Goal: Task Accomplishment & Management: Use online tool/utility

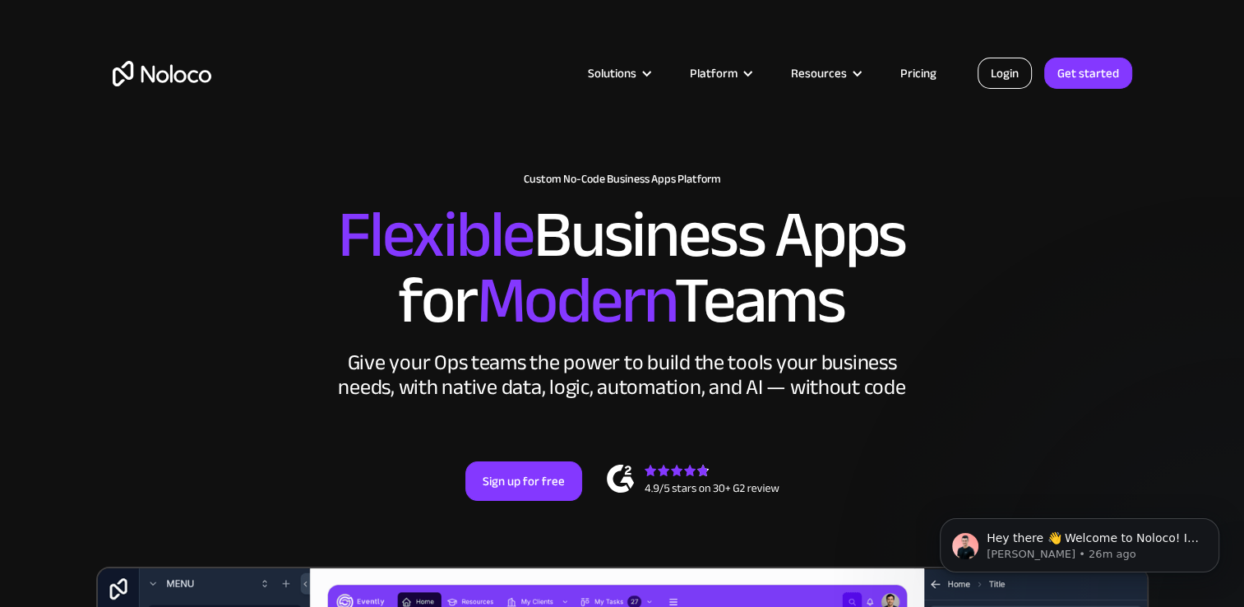
click at [983, 77] on link "Login" at bounding box center [1005, 73] width 54 height 31
click at [900, 71] on link "Pricing" at bounding box center [918, 72] width 77 height 21
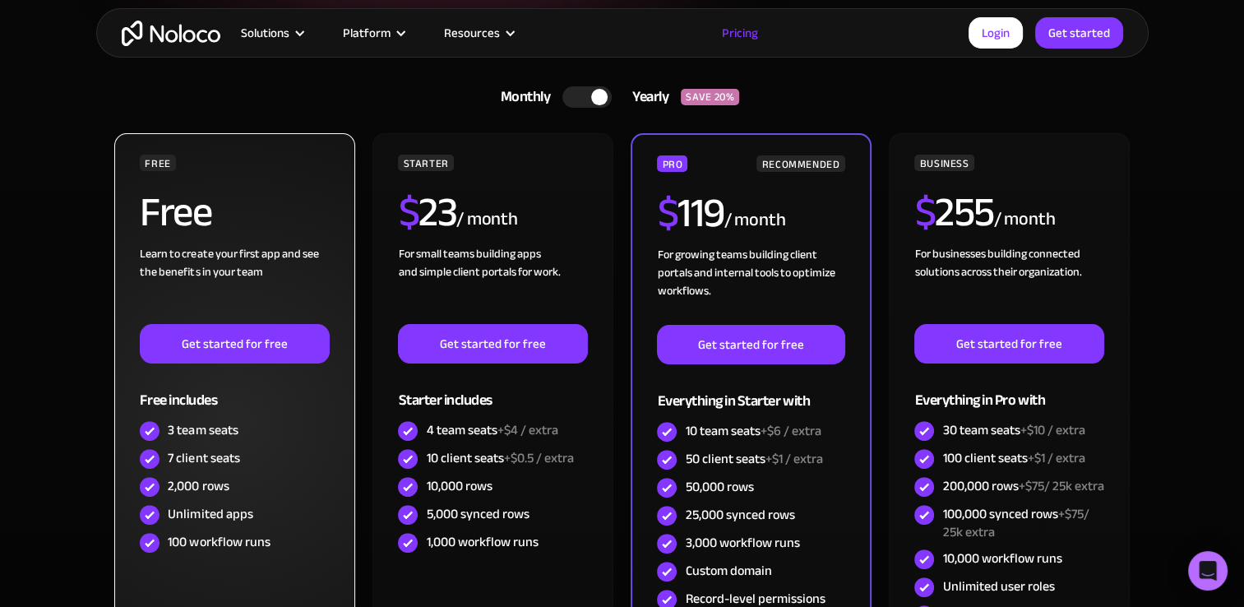
scroll to position [411, 0]
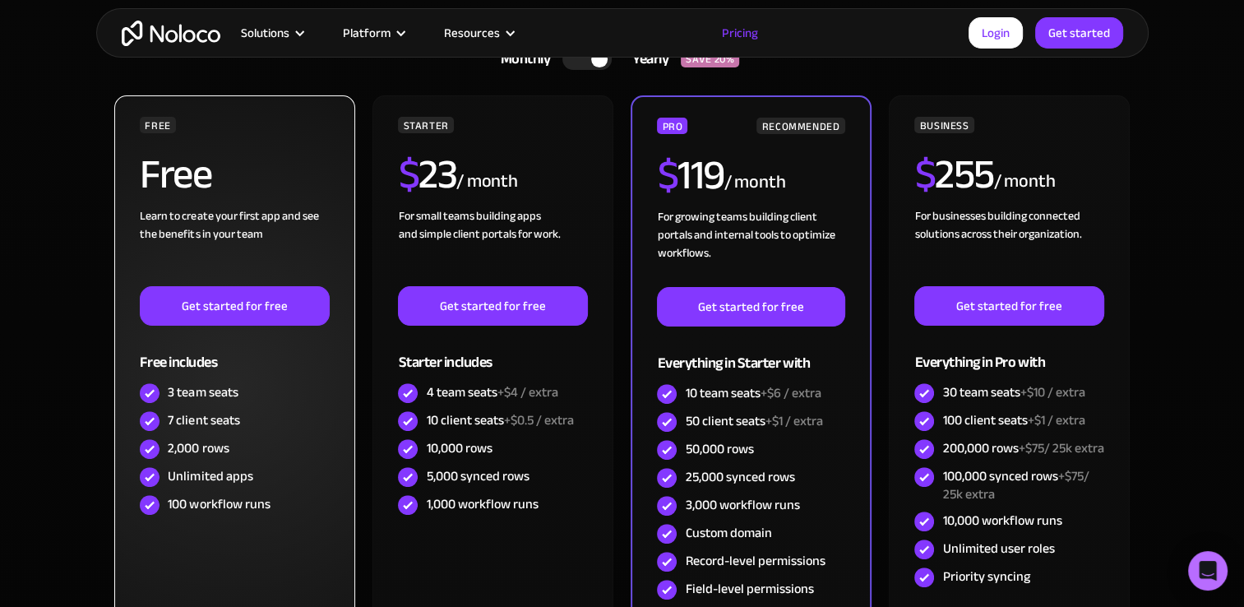
click at [224, 479] on div "Unlimited apps" at bounding box center [210, 476] width 85 height 18
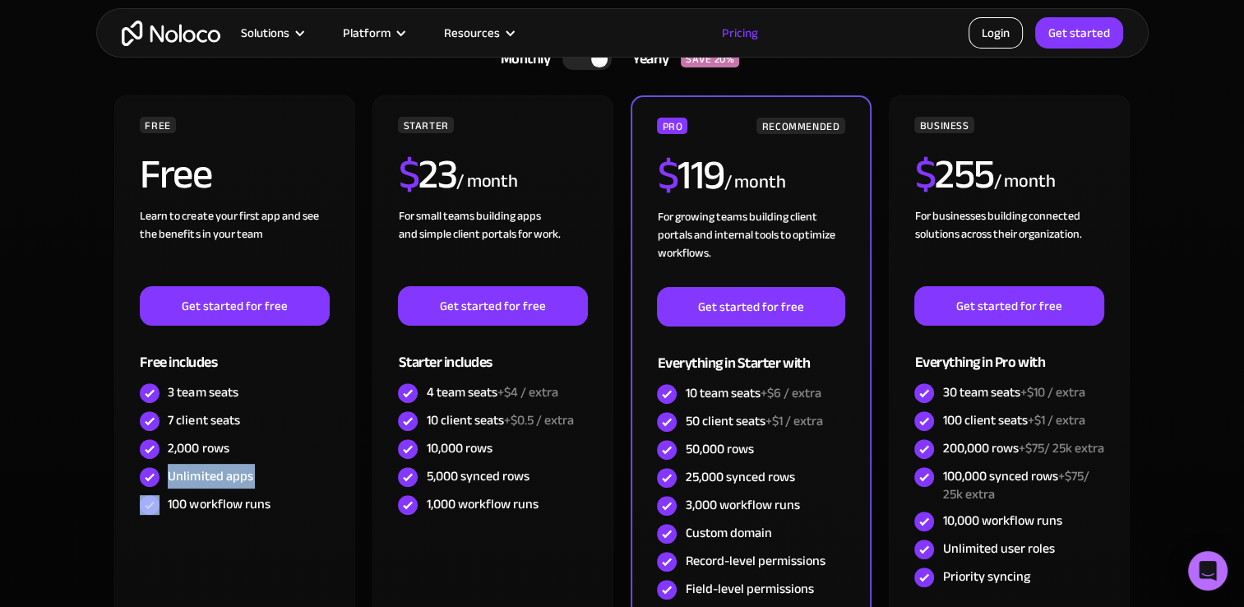
click at [1003, 37] on link "Login" at bounding box center [996, 32] width 54 height 31
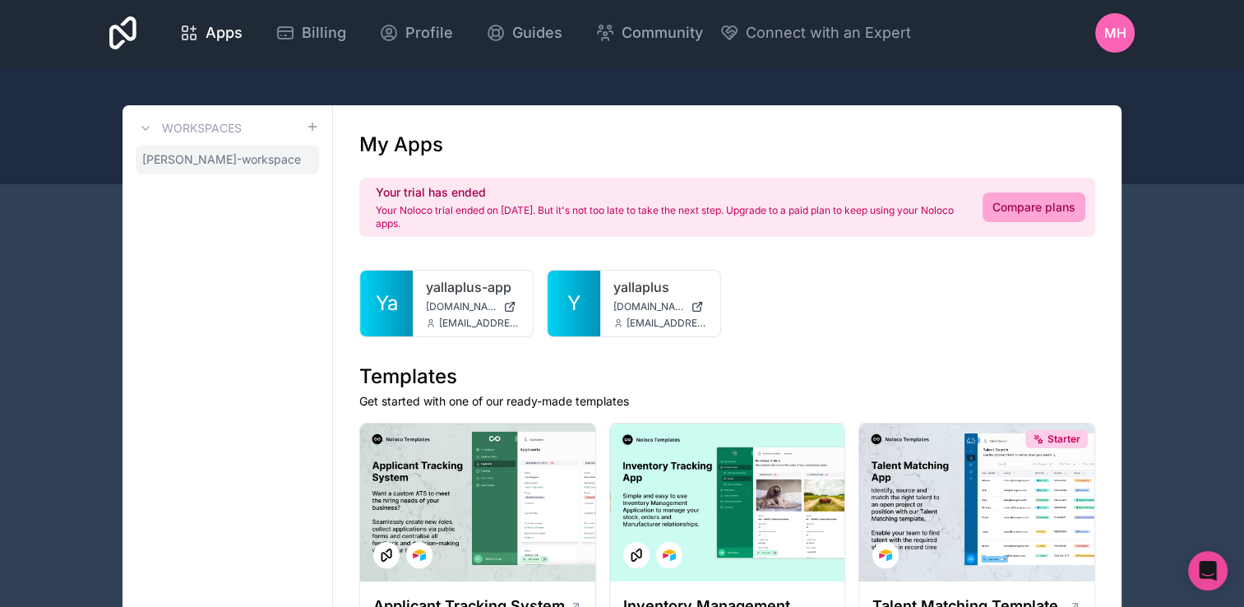
click at [0, 0] on icon at bounding box center [0, 0] width 0 height 0
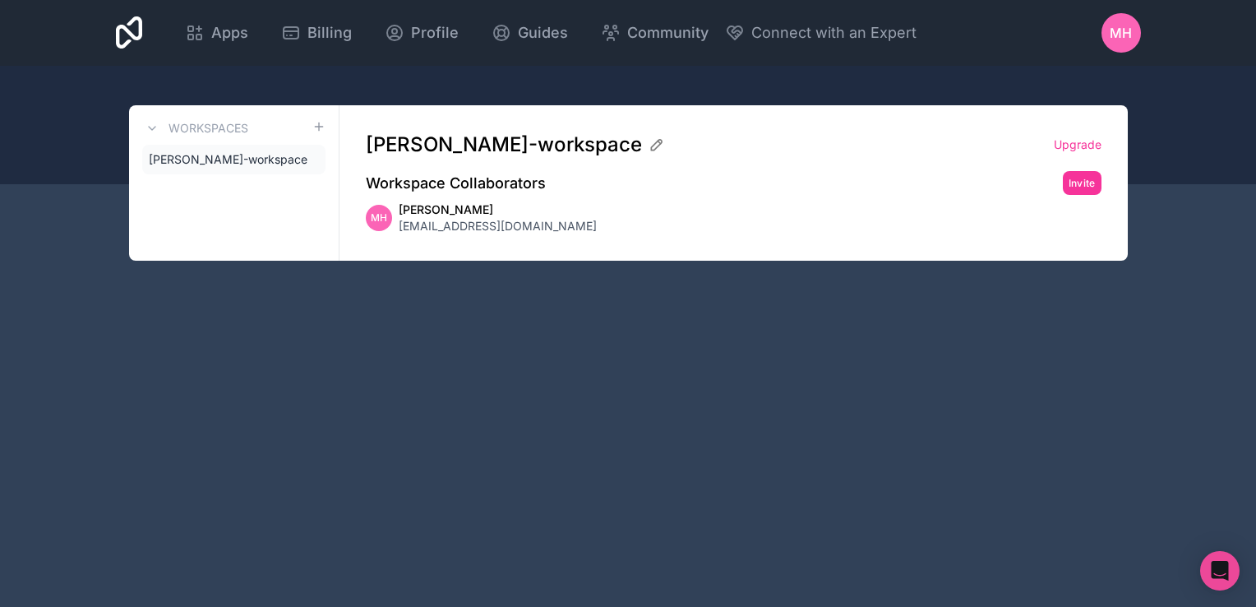
click at [0, 0] on icon at bounding box center [0, 0] width 0 height 0
click at [146, 123] on icon at bounding box center [152, 128] width 13 height 13
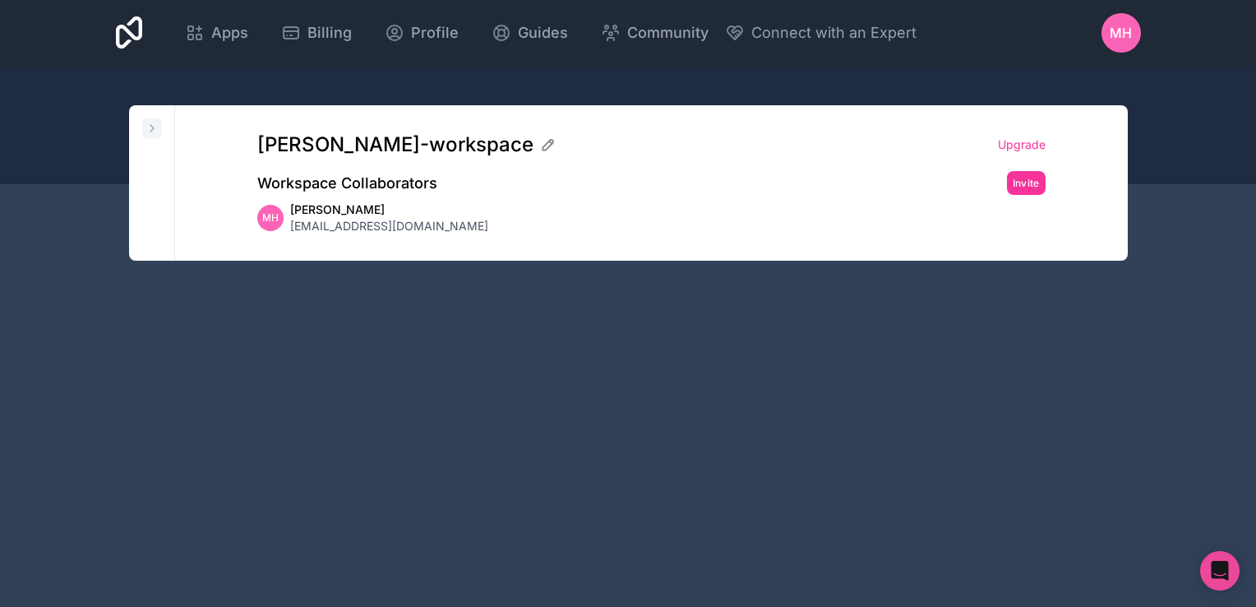
click at [155, 123] on icon at bounding box center [152, 128] width 13 height 13
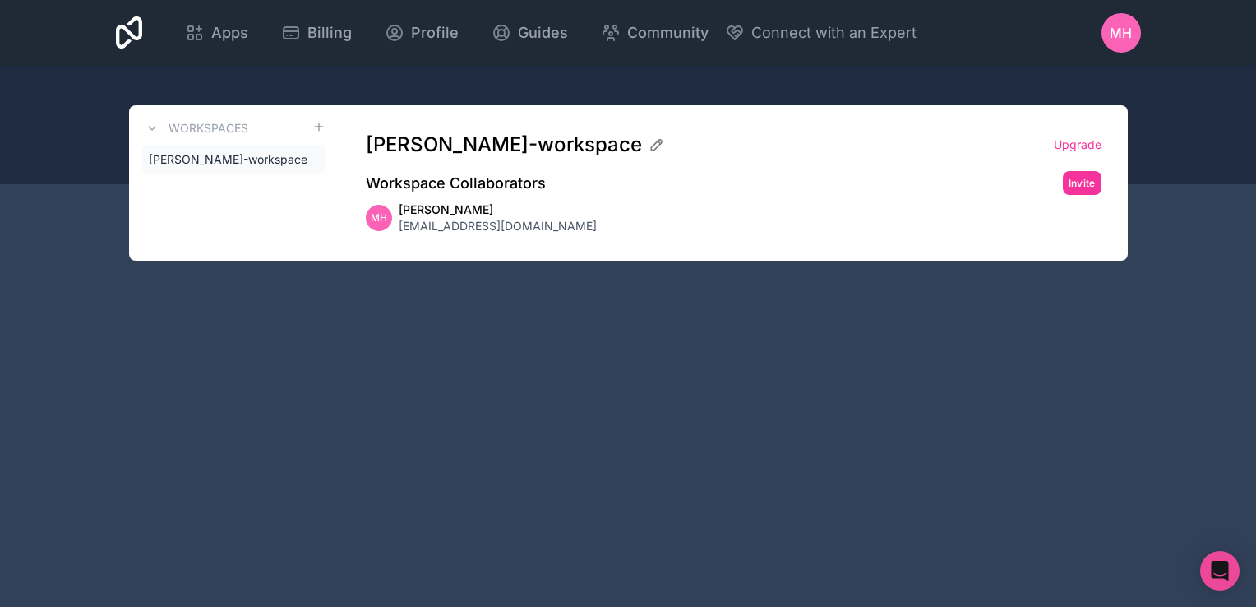
click at [289, 160] on span "mostafa-hamed-workspace" at bounding box center [228, 159] width 159 height 16
click at [510, 210] on span "Mostafa Hamed" at bounding box center [498, 209] width 198 height 16
click at [497, 152] on span "mostafa-hamed-workspace" at bounding box center [504, 145] width 276 height 26
click at [211, 35] on span "Apps" at bounding box center [229, 32] width 37 height 23
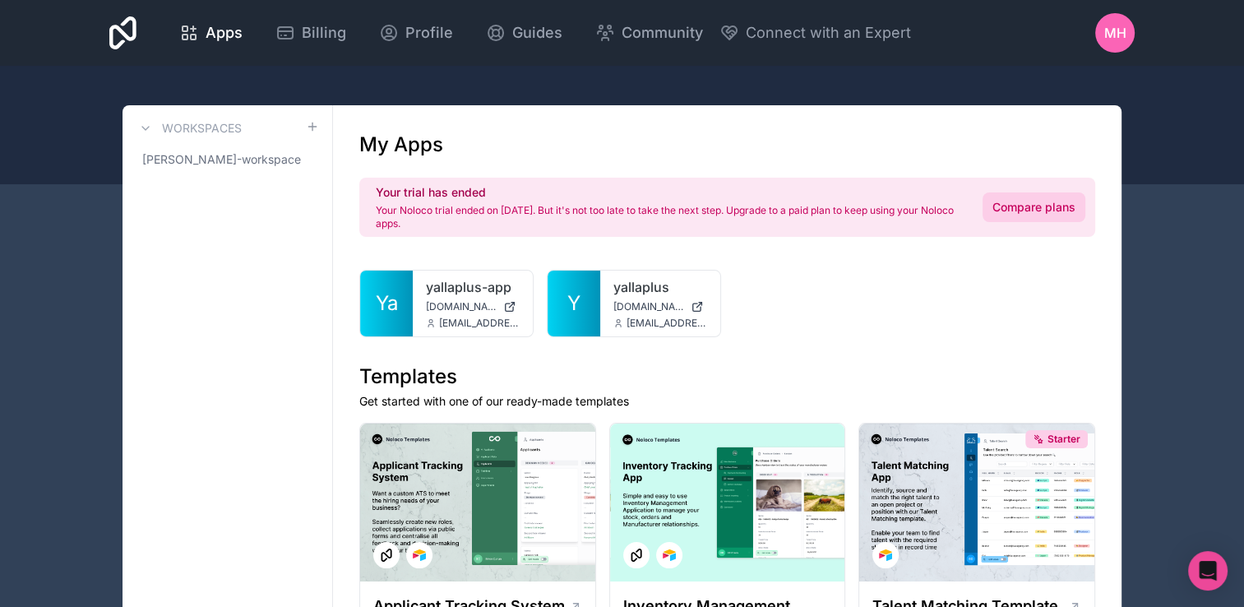
click at [1064, 206] on link "Compare plans" at bounding box center [1034, 207] width 103 height 30
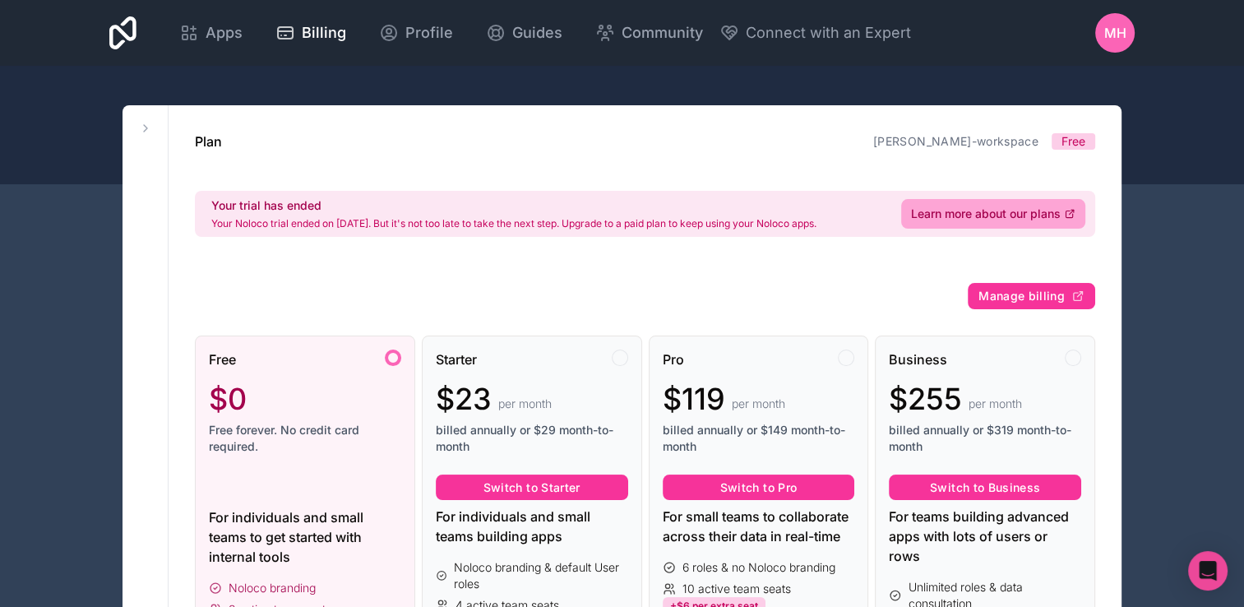
click at [331, 396] on div "$0" at bounding box center [305, 398] width 192 height 33
click at [218, 25] on span "Apps" at bounding box center [224, 32] width 37 height 23
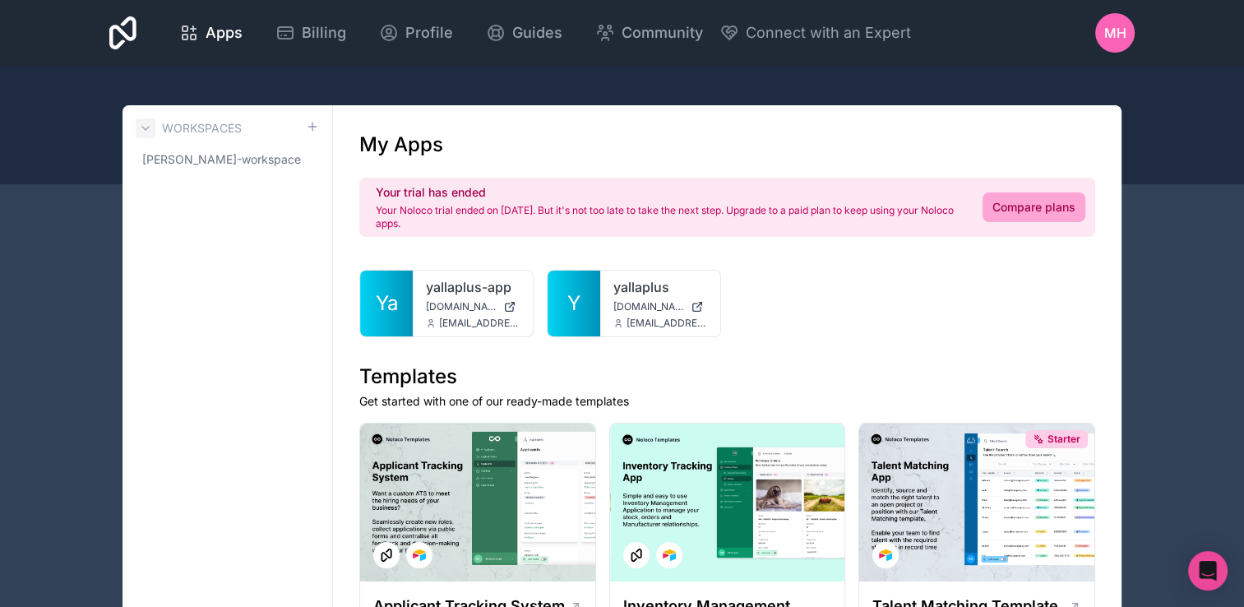
click at [145, 119] on button at bounding box center [146, 128] width 20 height 20
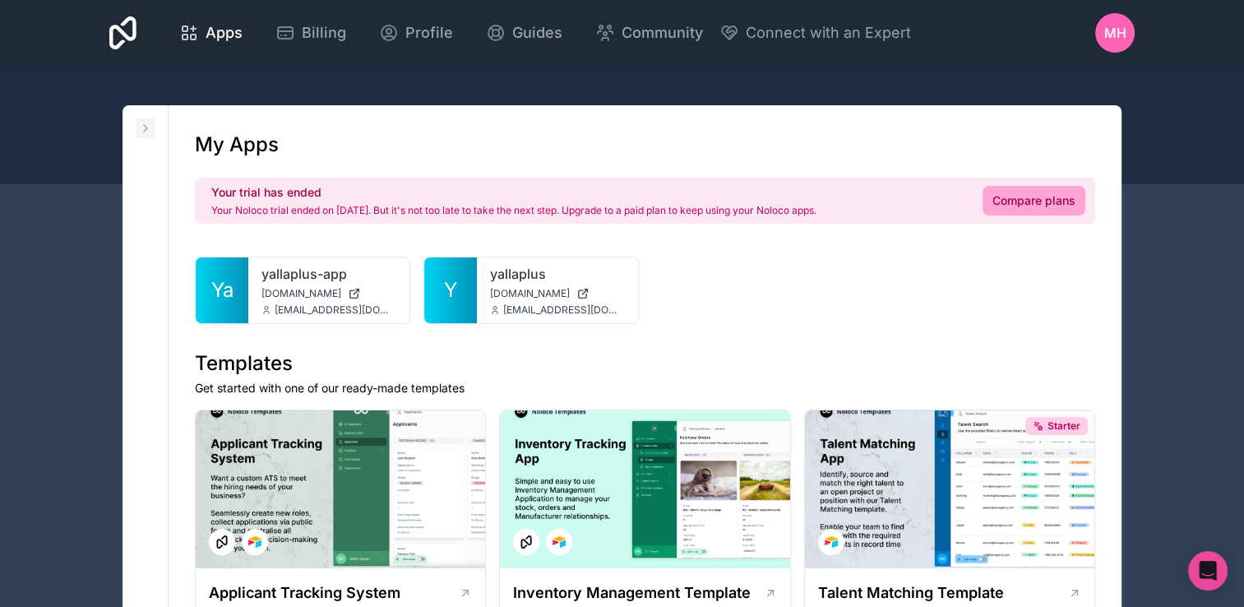
click at [145, 119] on button at bounding box center [146, 128] width 20 height 20
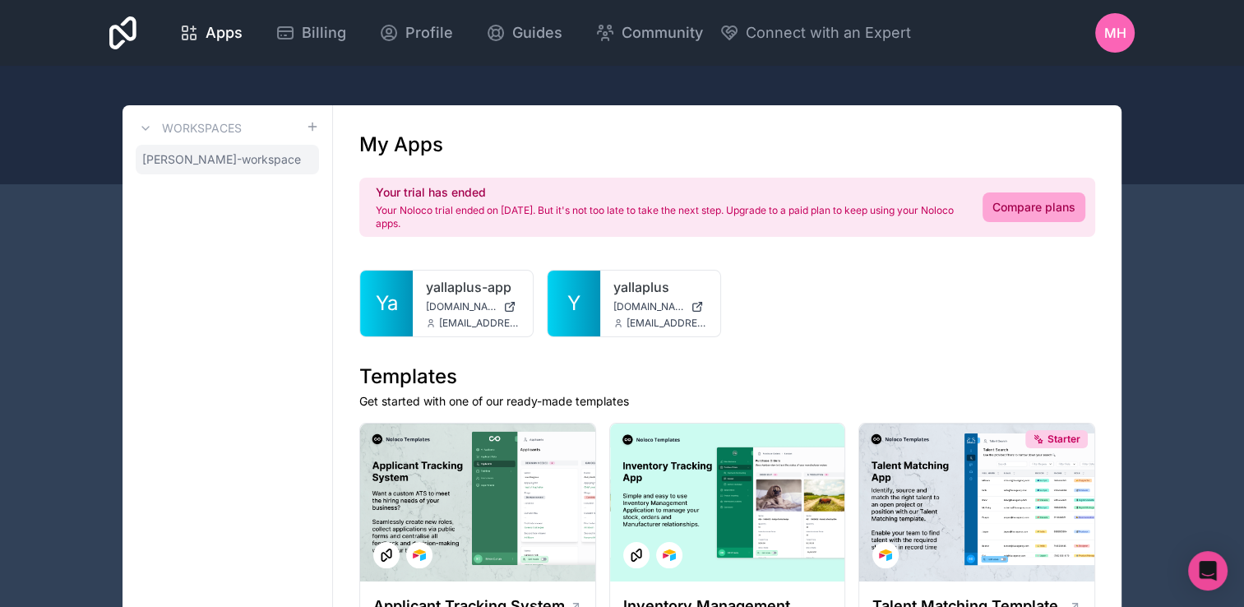
click at [0, 0] on icon at bounding box center [0, 0] width 0 height 0
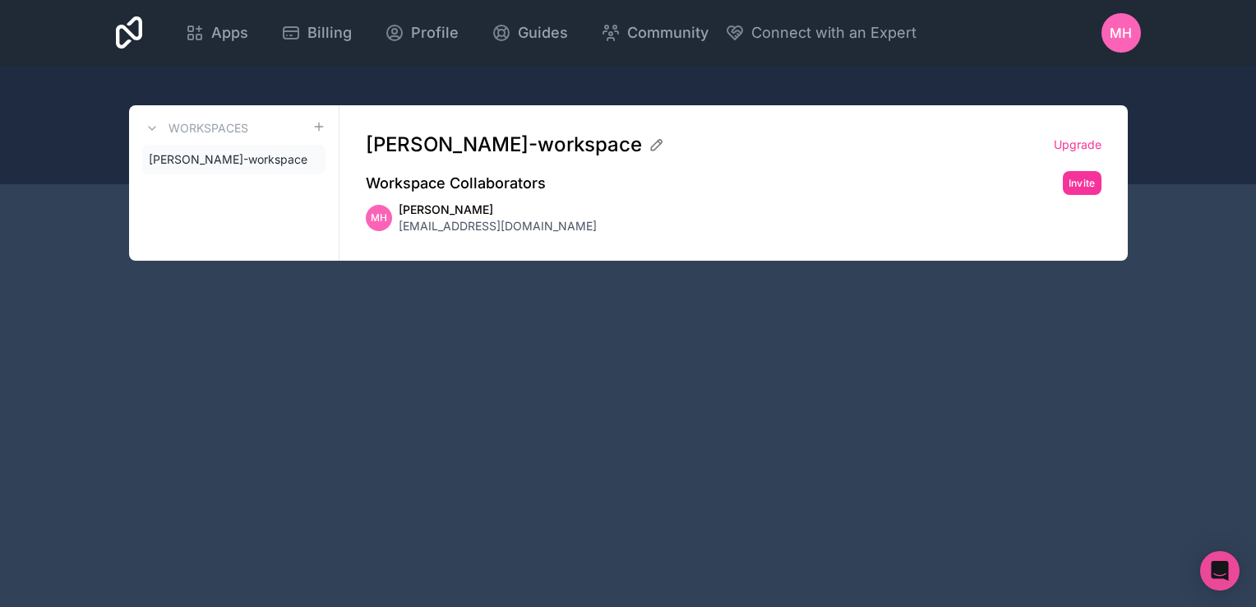
click at [0, 0] on icon at bounding box center [0, 0] width 0 height 0
click at [280, 162] on span "mostafa-hamed-workspace" at bounding box center [228, 159] width 159 height 16
click at [280, 163] on span "mostafa-hamed-workspace" at bounding box center [228, 159] width 159 height 16
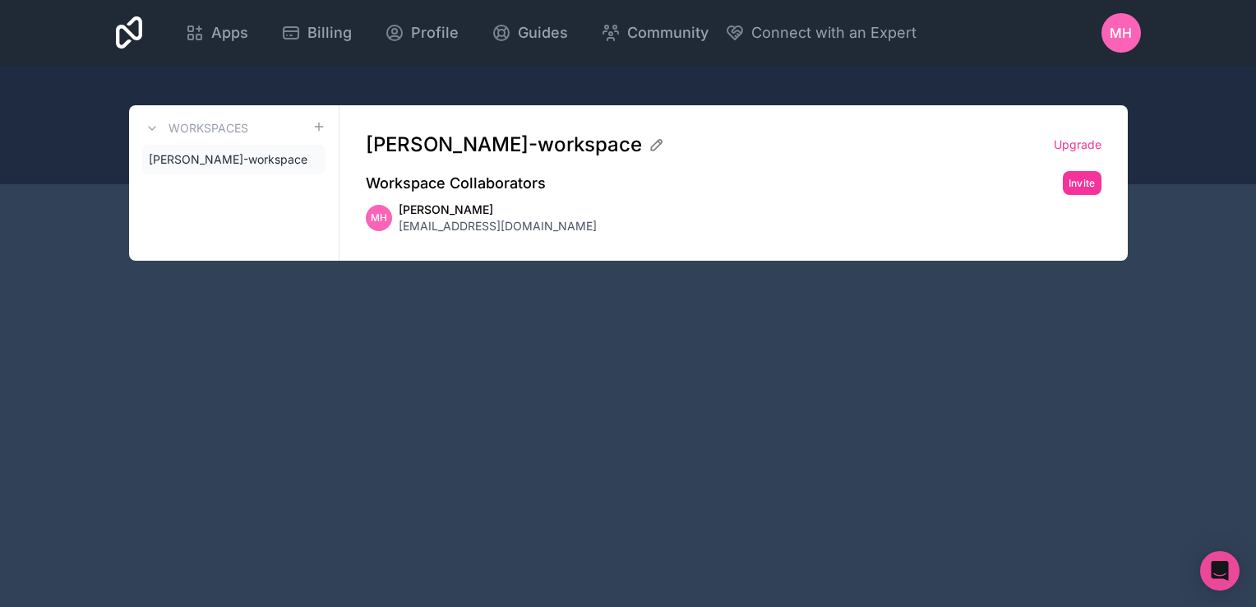
drag, startPoint x: 280, startPoint y: 163, endPoint x: 230, endPoint y: 175, distance: 50.9
click at [224, 175] on div "Workspaces mostafa-hamed-workspace" at bounding box center [234, 182] width 210 height 155
click at [0, 0] on icon at bounding box center [0, 0] width 0 height 0
click at [423, 211] on span "Mostafa Hamed" at bounding box center [498, 209] width 198 height 16
click at [658, 141] on icon at bounding box center [659, 142] width 2 height 2
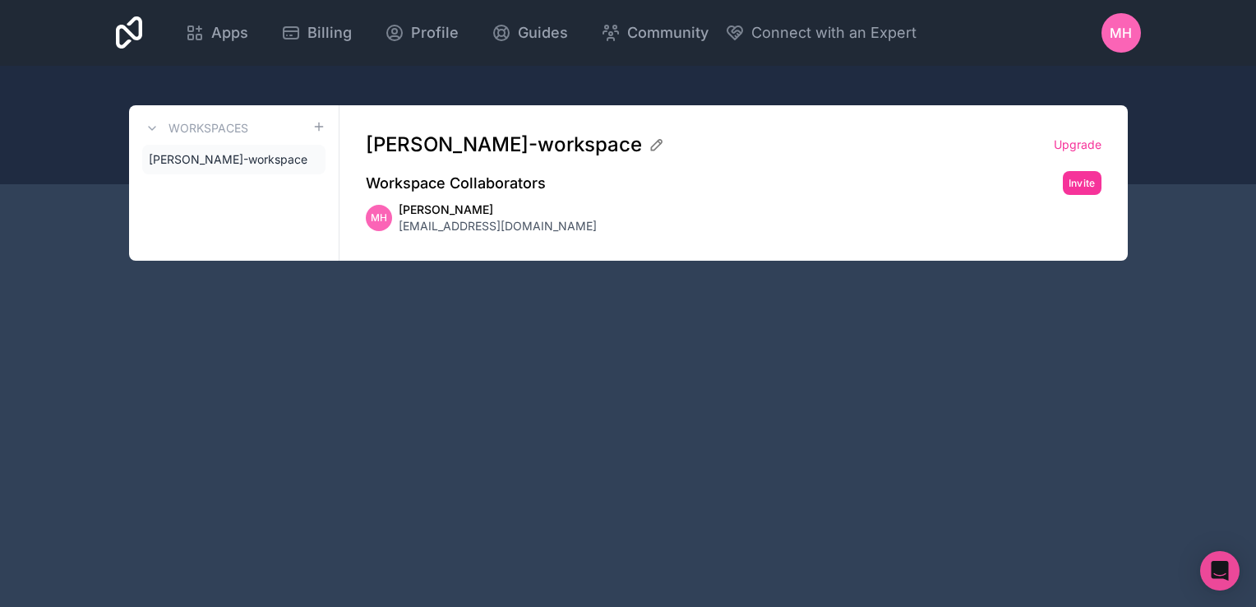
click at [635, 179] on div "Workspace Collaborators Invite" at bounding box center [734, 183] width 736 height 24
click at [1122, 49] on div "MH" at bounding box center [1121, 32] width 39 height 39
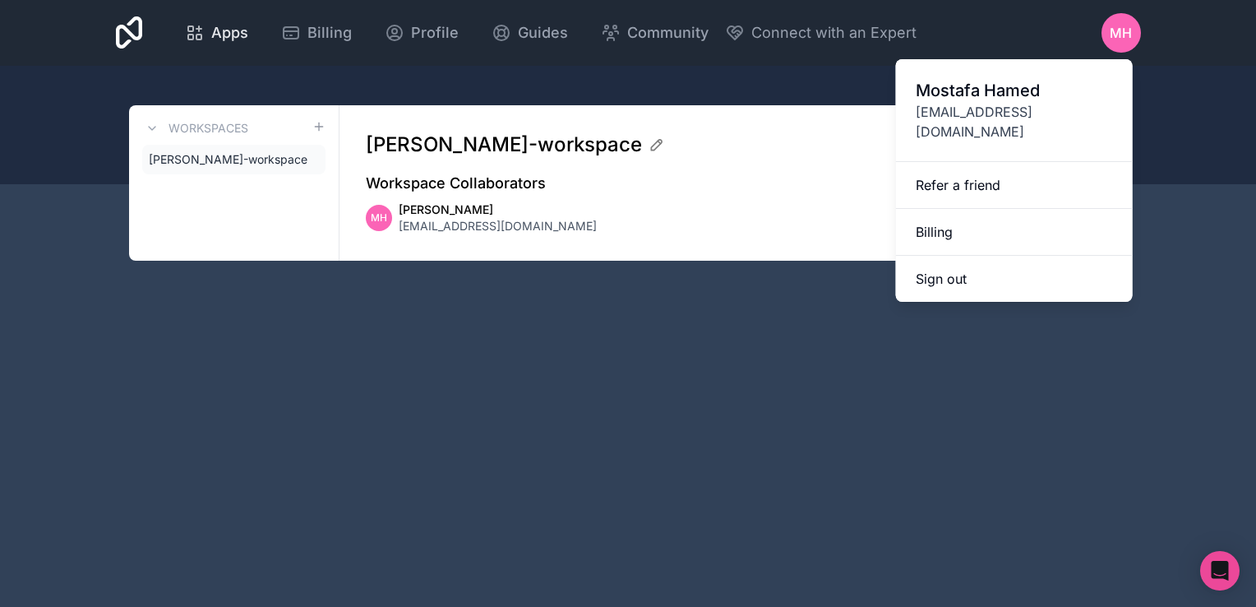
click at [223, 38] on span "Apps" at bounding box center [229, 32] width 37 height 23
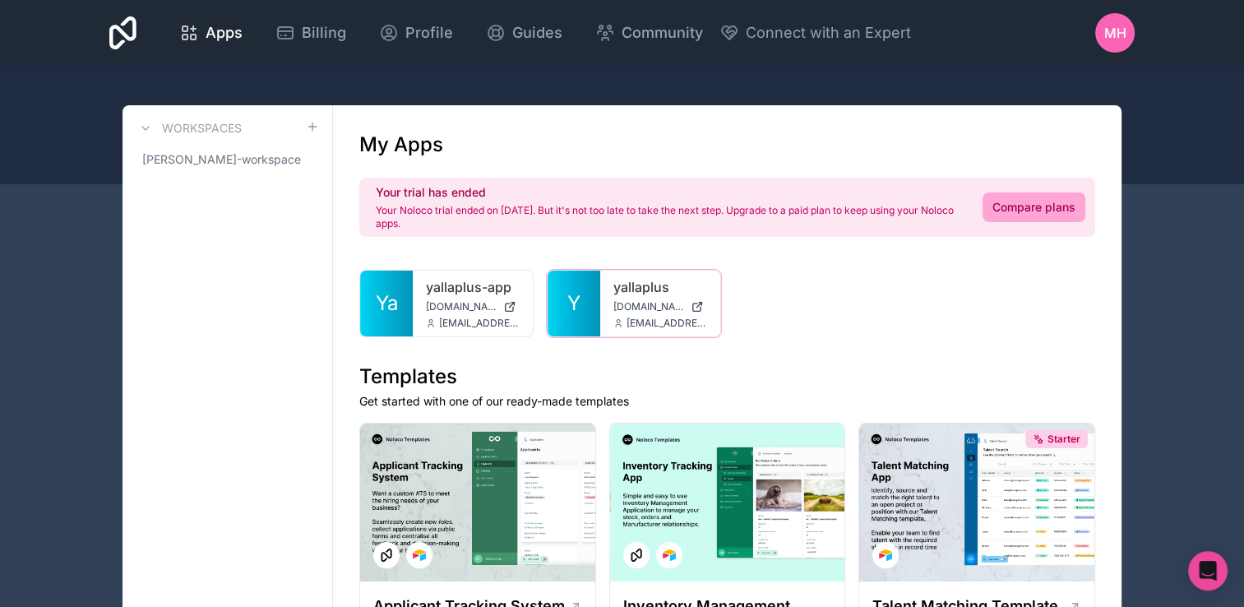
click at [0, 0] on div at bounding box center [0, 0] width 0 height 0
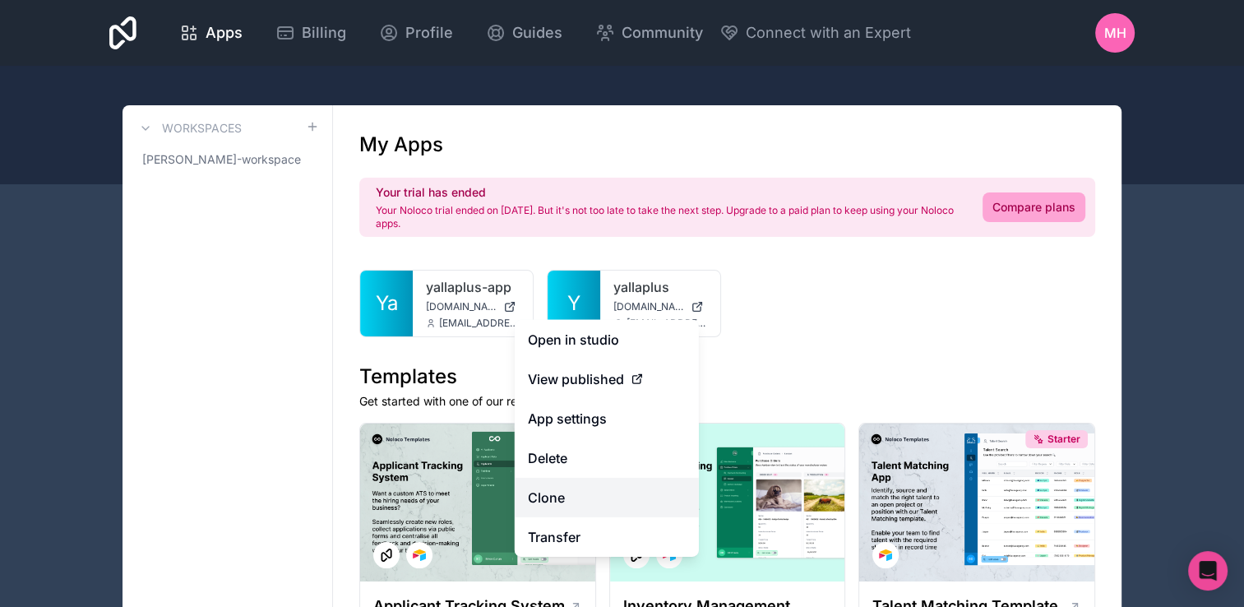
click at [557, 491] on link "Clone" at bounding box center [607, 497] width 184 height 39
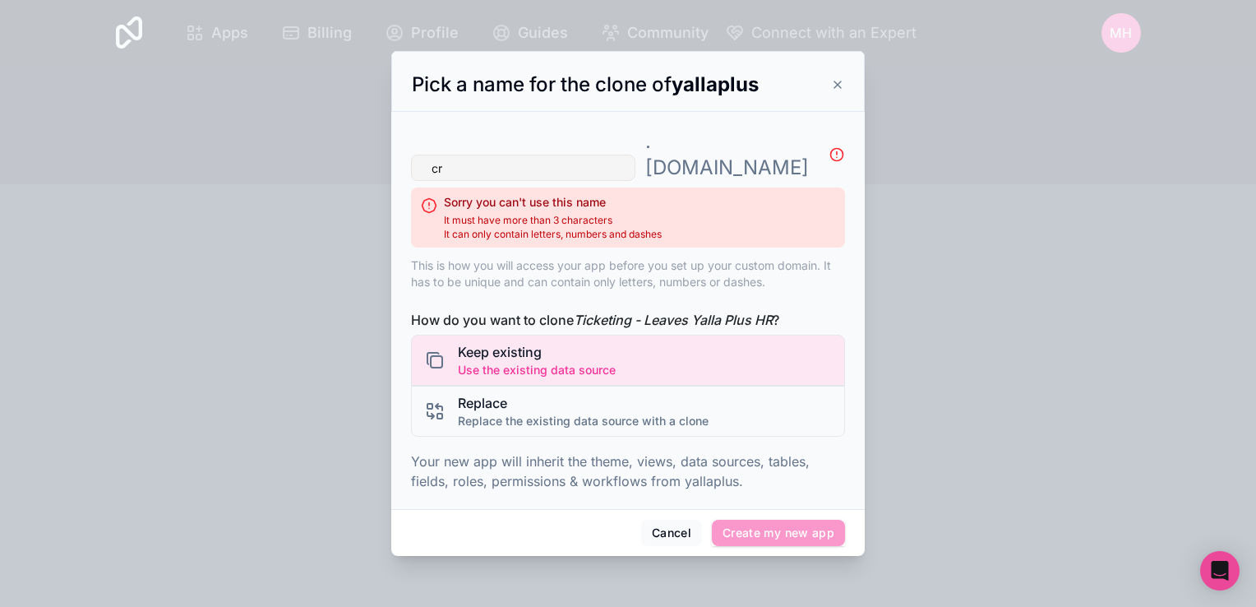
type input "c"
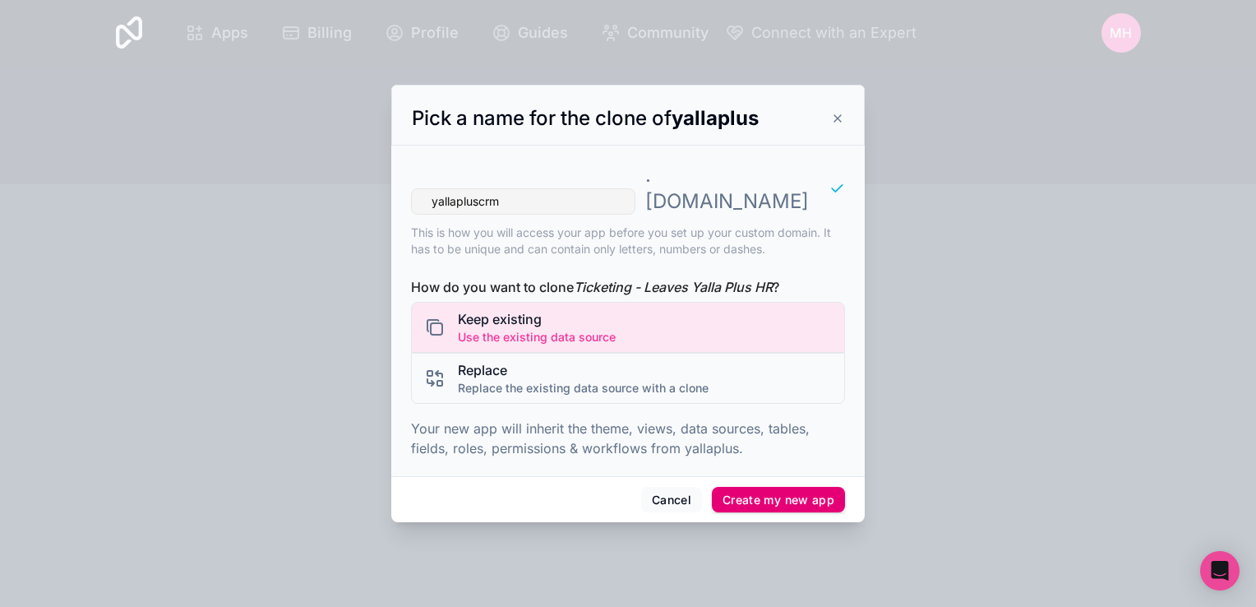
type input "yallapluscrm"
click at [770, 487] on button "Create my new app" at bounding box center [778, 500] width 133 height 26
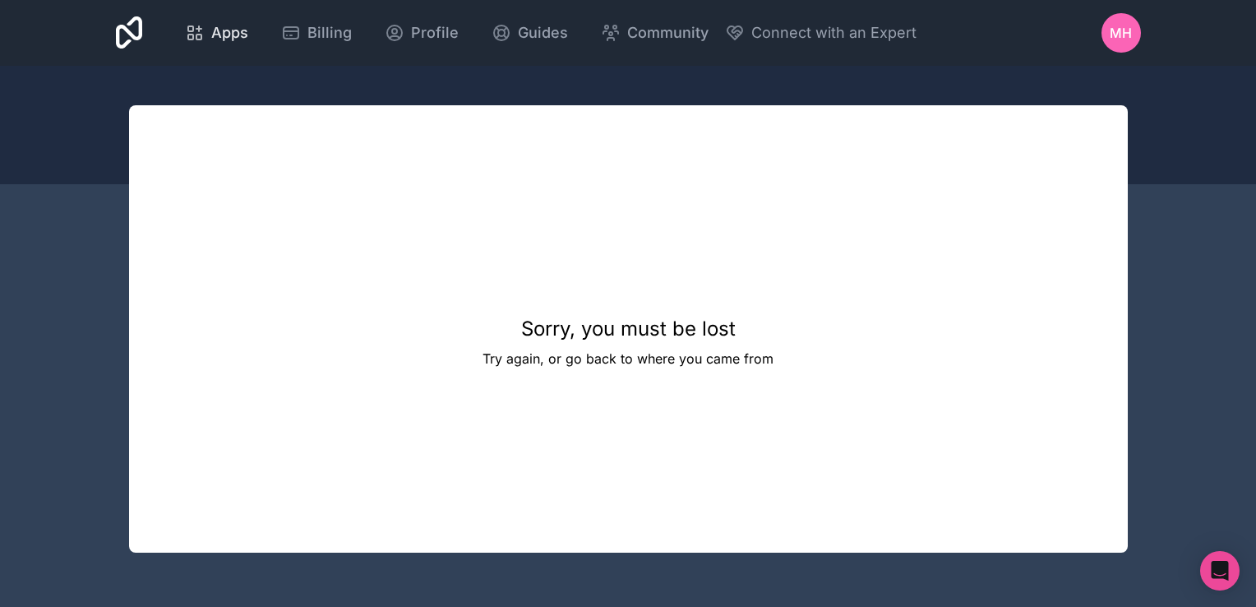
click at [202, 41] on icon at bounding box center [195, 33] width 20 height 20
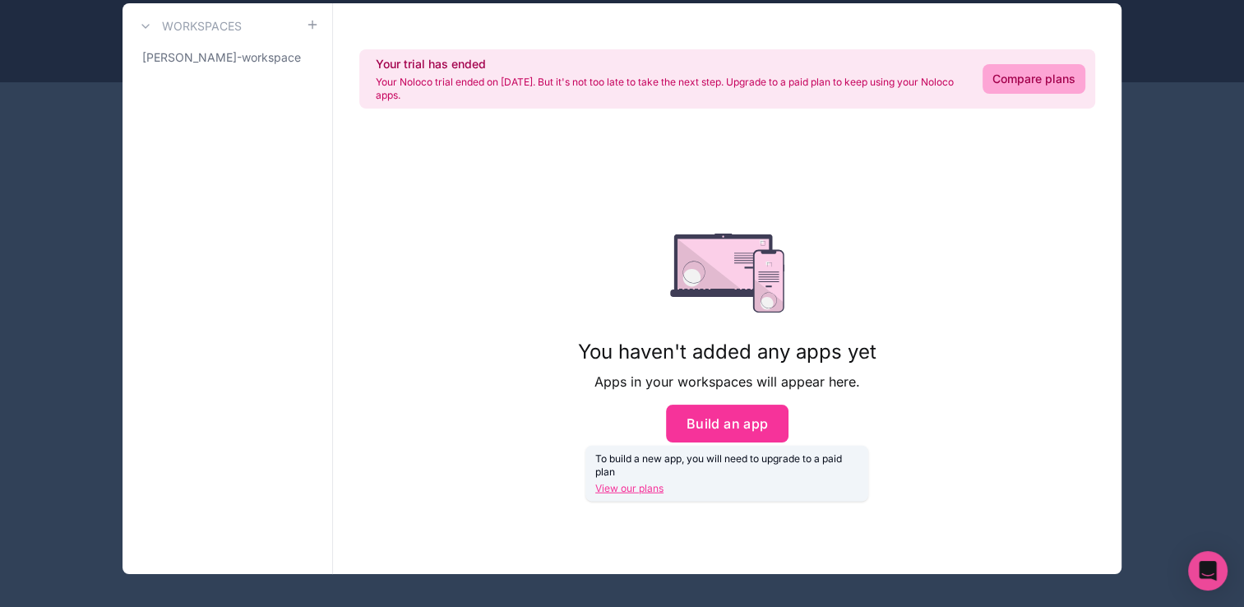
scroll to position [108, 0]
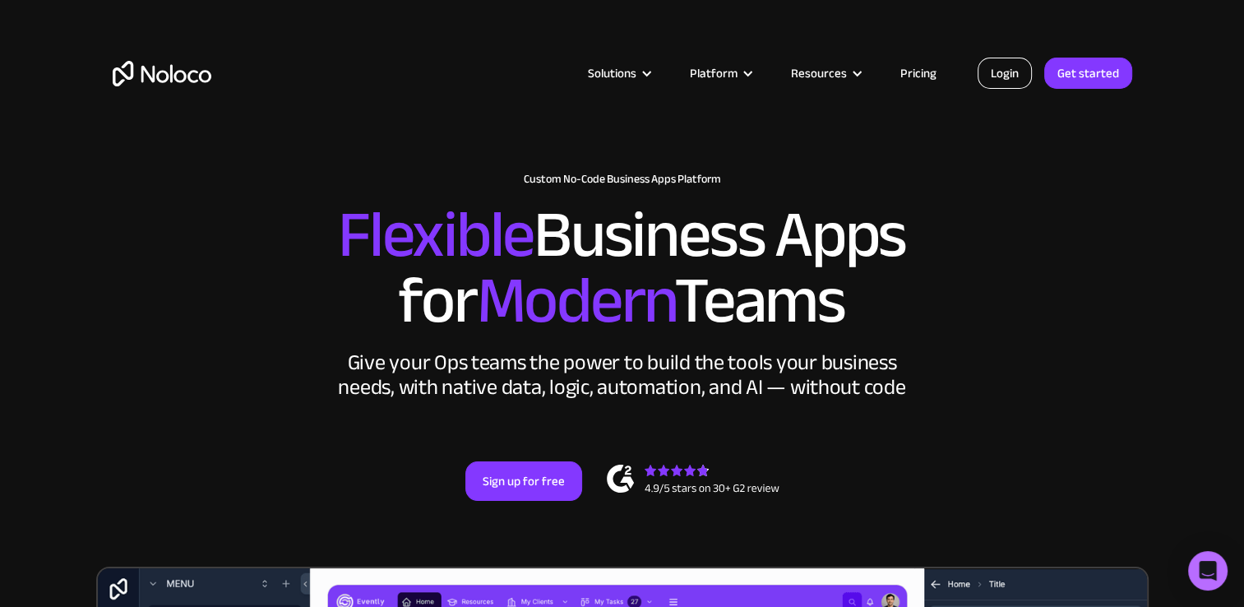
click at [987, 73] on link "Login" at bounding box center [1005, 73] width 54 height 31
click at [1001, 80] on link "Login" at bounding box center [1005, 73] width 54 height 31
